Goal: Navigation & Orientation: Go to known website

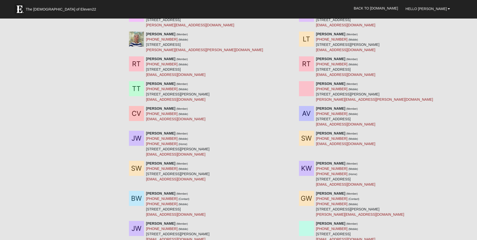
scroll to position [2269, 0]
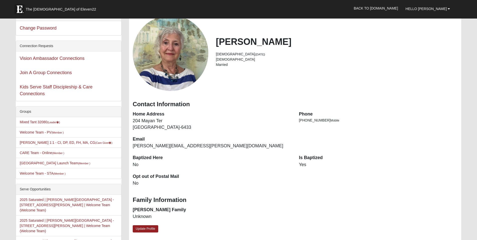
scroll to position [31, 0]
click at [387, 7] on link "Back to [DOMAIN_NAME]" at bounding box center [376, 8] width 52 height 13
